Goal: Transaction & Acquisition: Purchase product/service

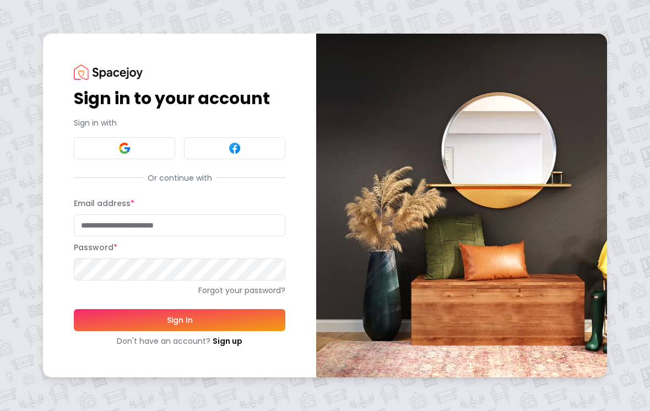
click at [214, 227] on input "Email address *" at bounding box center [179, 225] width 211 height 22
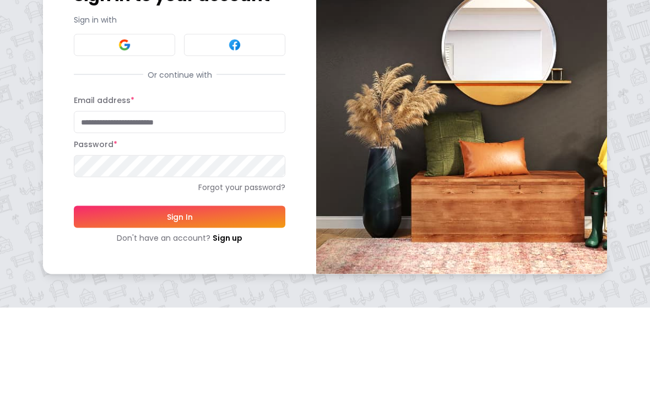
type input "**********"
click at [179, 309] on button "Sign In" at bounding box center [179, 320] width 211 height 22
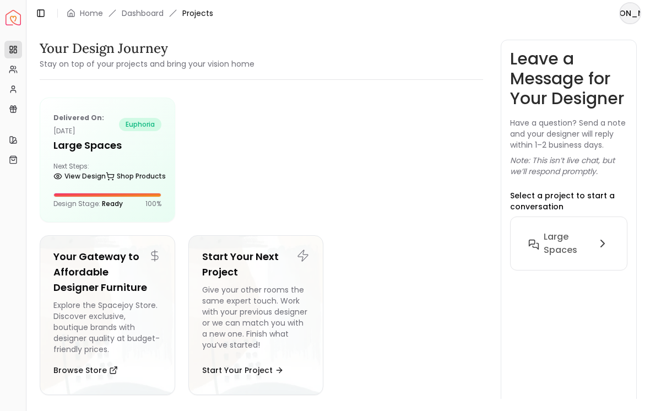
click at [117, 171] on link "Shop Products" at bounding box center [136, 175] width 60 height 15
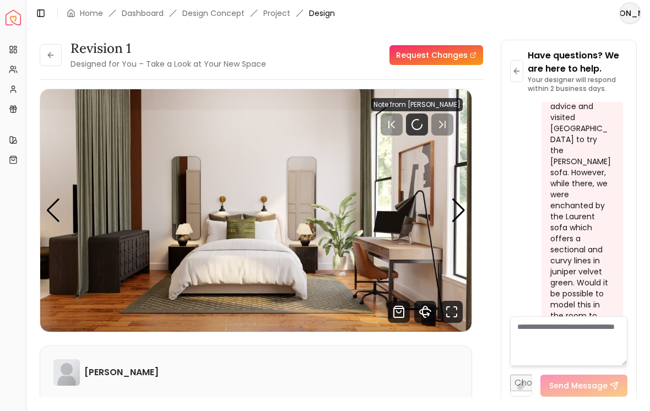
scroll to position [5884, 0]
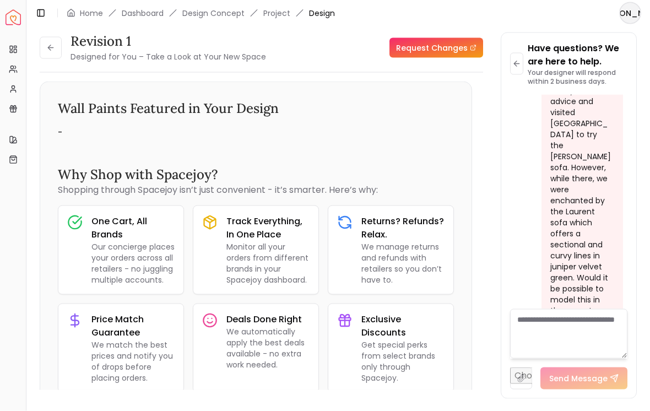
scroll to position [390, 0]
click at [279, 12] on link "Project" at bounding box center [276, 13] width 27 height 11
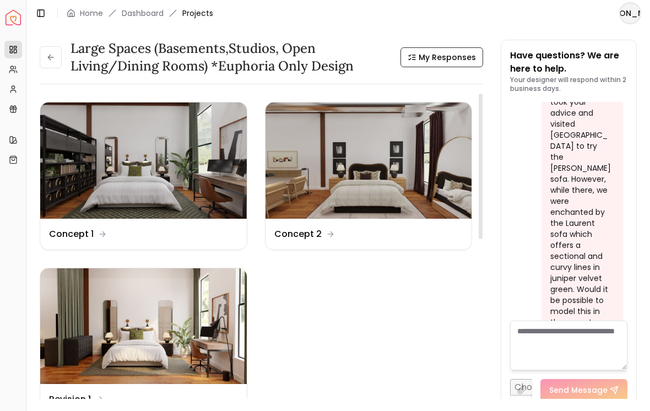
click at [168, 206] on img at bounding box center [143, 160] width 206 height 116
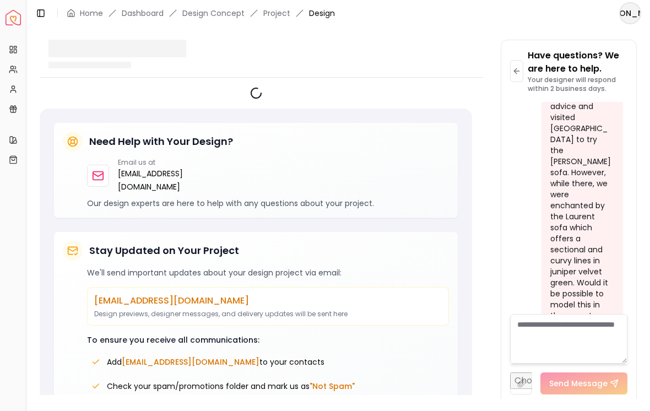
scroll to position [5884, 0]
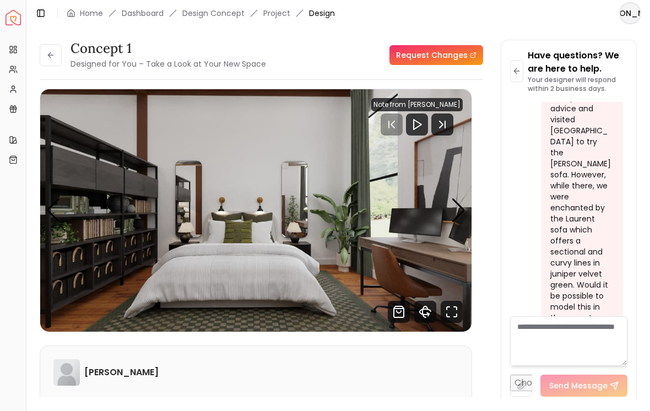
click at [454, 318] on icon "Fullscreen" at bounding box center [451, 312] width 22 height 22
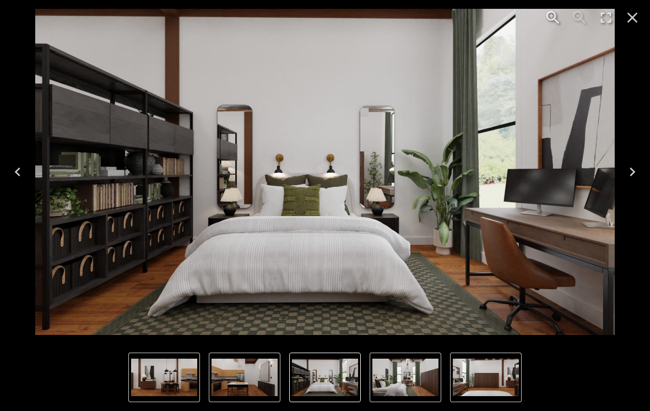
click at [184, 377] on img "6 of 7" at bounding box center [164, 376] width 66 height 37
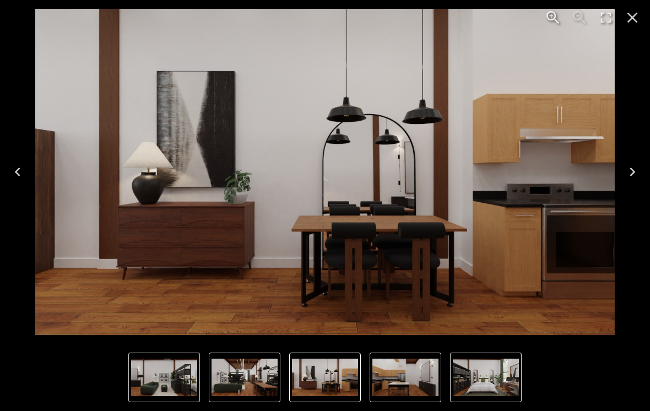
click at [492, 391] on img "1 of 7" at bounding box center [486, 376] width 66 height 37
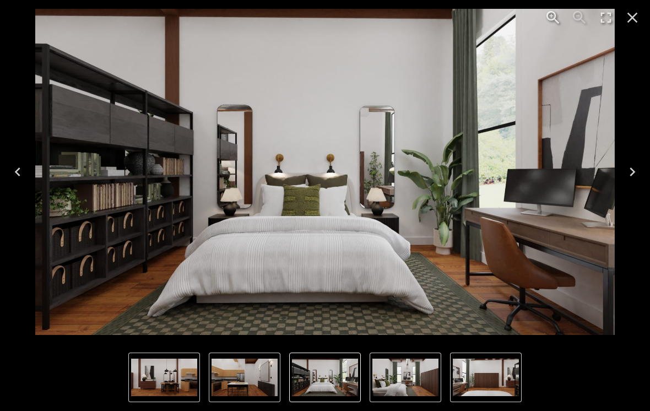
click at [266, 374] on img "7 of 7" at bounding box center [244, 376] width 66 height 37
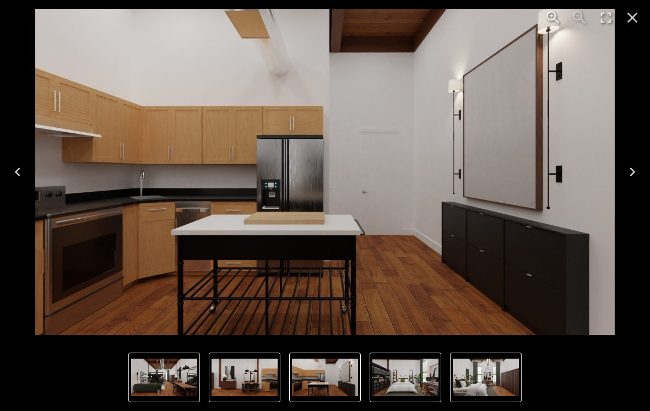
click at [253, 382] on img "6 of 7" at bounding box center [244, 376] width 66 height 37
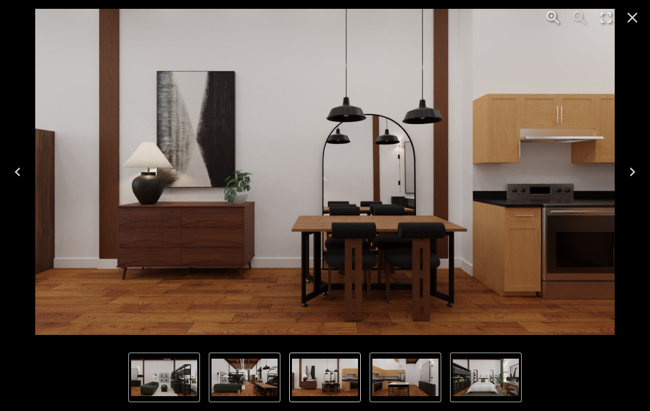
click at [325, 382] on img "6 of 7" at bounding box center [325, 376] width 66 height 37
click at [333, 381] on img "6 of 7" at bounding box center [325, 376] width 66 height 37
click at [405, 382] on img "7 of 7" at bounding box center [405, 376] width 66 height 37
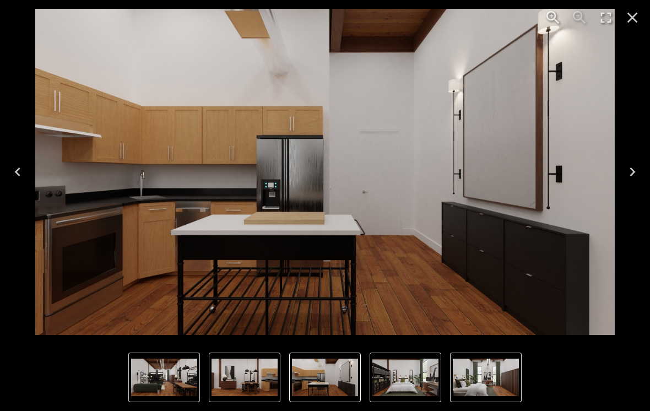
click at [312, 384] on img "7 of 7" at bounding box center [325, 376] width 66 height 37
click at [148, 372] on img "5 of 7" at bounding box center [164, 376] width 66 height 37
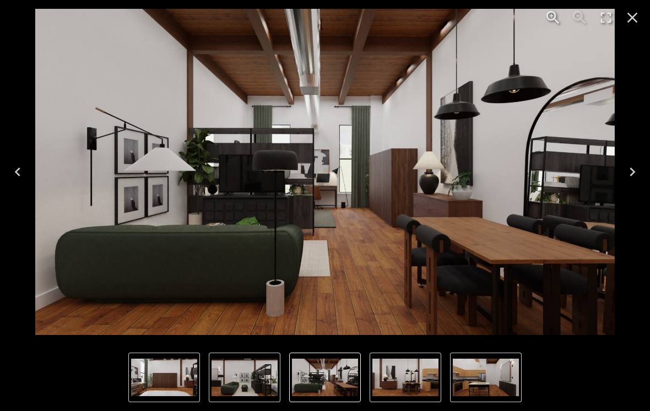
click at [248, 395] on img "4 of 7" at bounding box center [244, 376] width 66 height 37
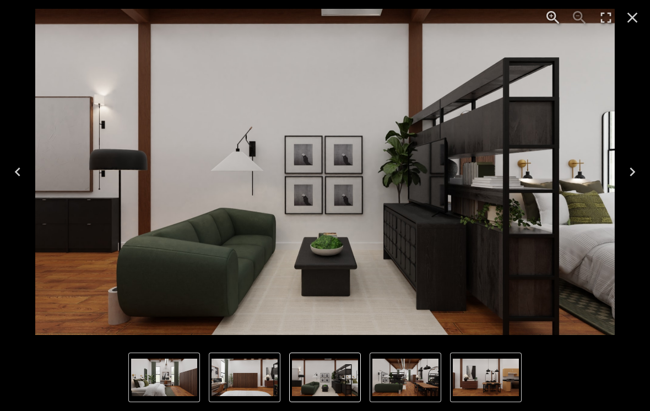
click at [488, 382] on img "6 of 7" at bounding box center [486, 376] width 66 height 37
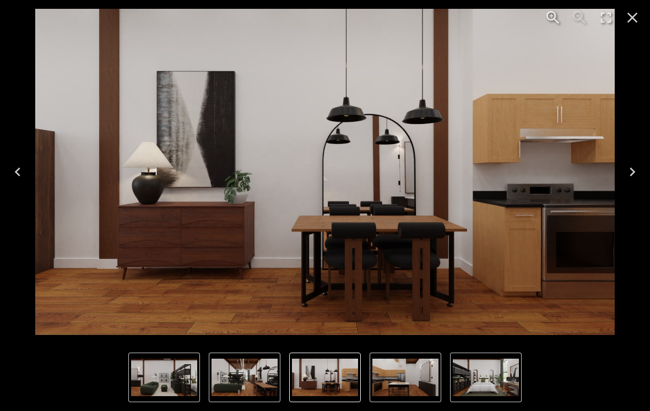
click at [24, 170] on icon "Previous" at bounding box center [18, 172] width 18 height 18
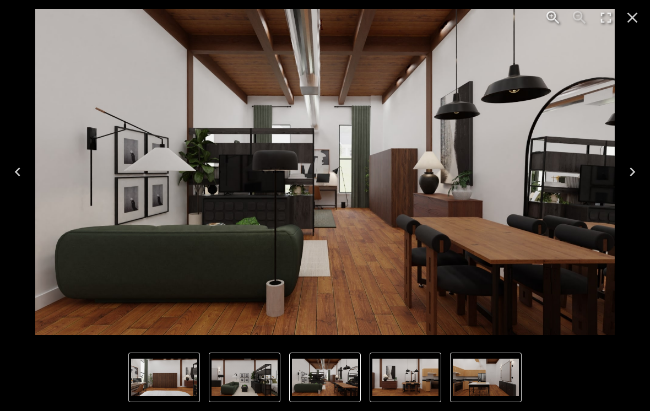
click at [633, 20] on icon "Close" at bounding box center [632, 18] width 18 height 18
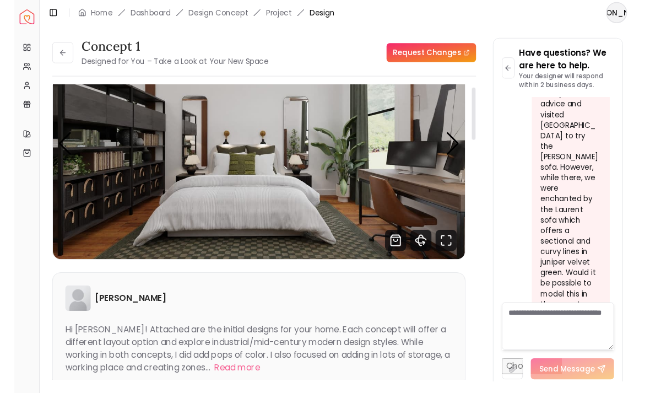
scroll to position [63, 0]
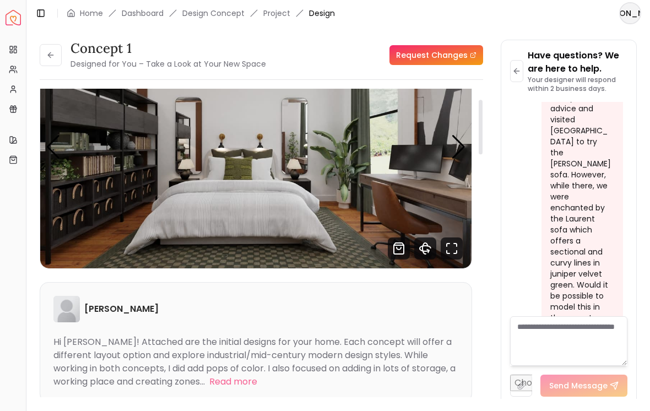
click at [399, 252] on icon "Shop Products from this design" at bounding box center [399, 248] width 22 height 22
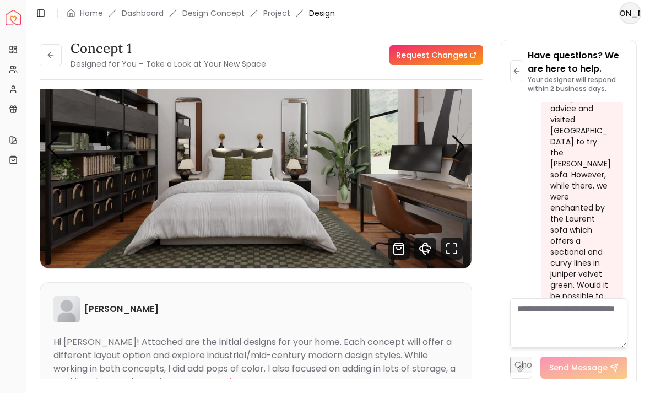
click at [451, 247] on icon "Fullscreen" at bounding box center [451, 248] width 22 height 22
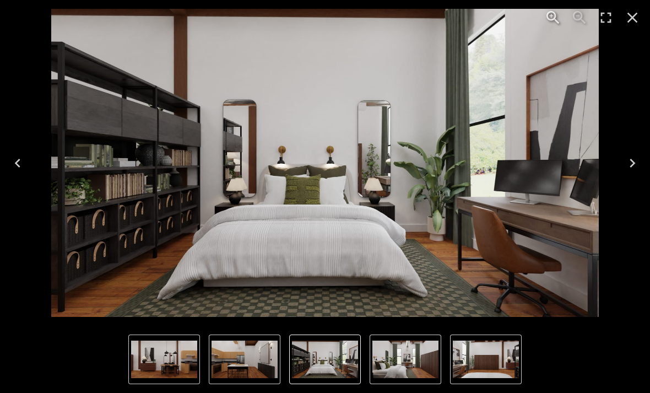
click at [626, 163] on icon "Next" at bounding box center [632, 163] width 18 height 18
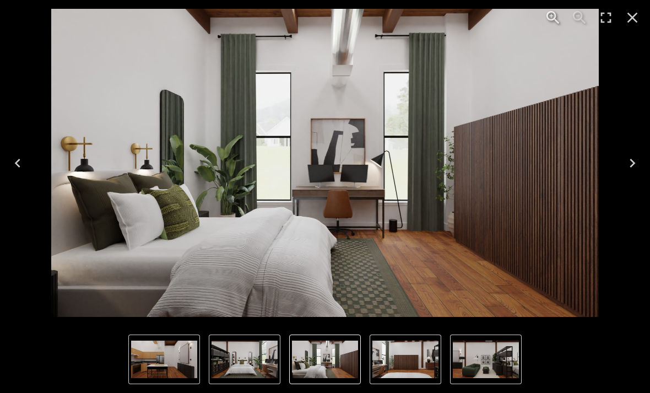
click at [635, 166] on icon "Next" at bounding box center [632, 163] width 18 height 18
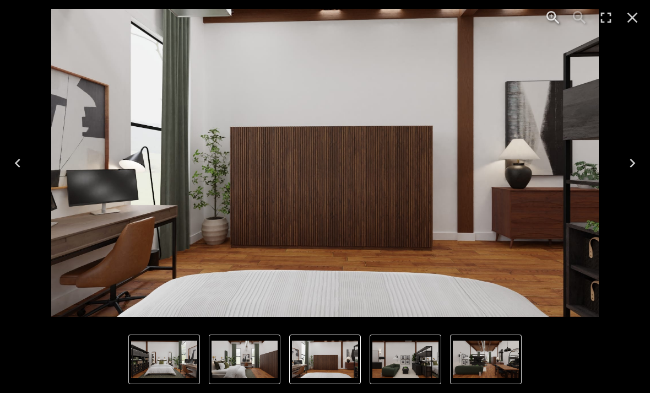
click at [635, 21] on icon "Close" at bounding box center [632, 18] width 10 height 10
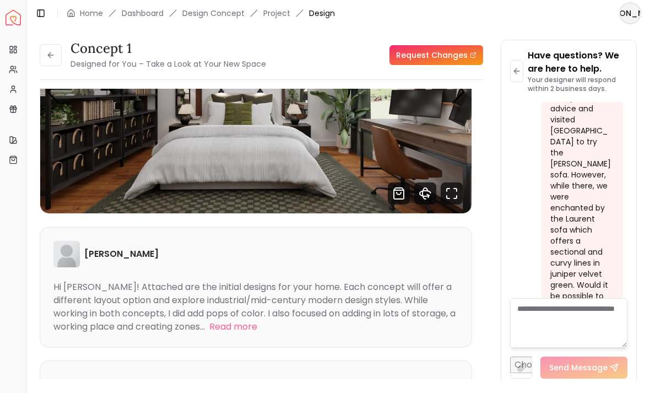
scroll to position [117, 0]
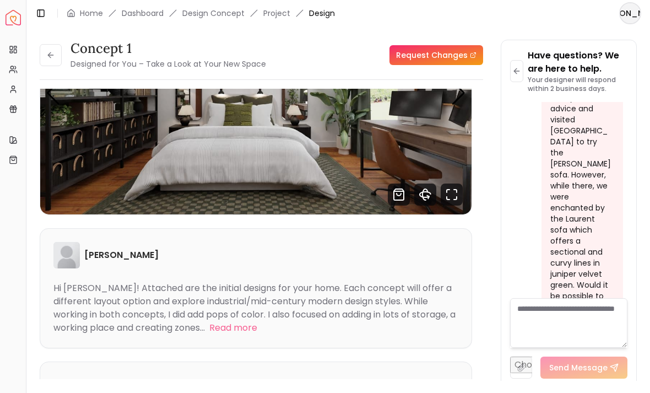
click at [90, 14] on link "Home" at bounding box center [91, 13] width 23 height 11
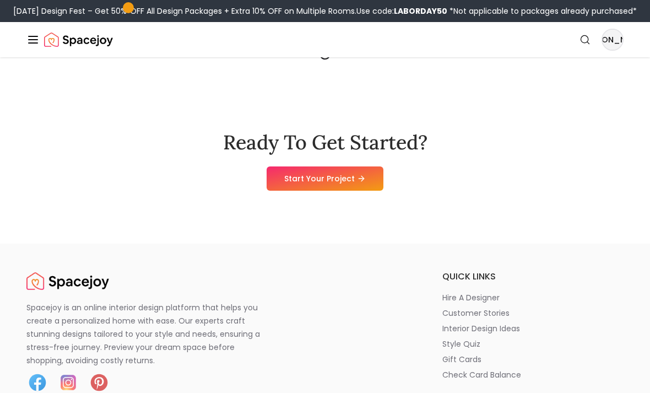
scroll to position [67, 0]
